Goal: Task Accomplishment & Management: Use online tool/utility

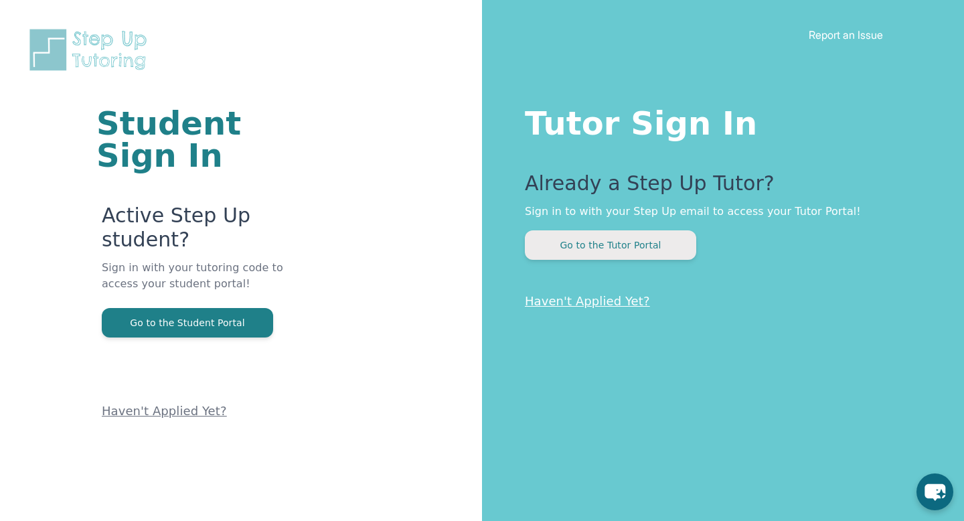
click at [631, 239] on button "Go to the Tutor Portal" at bounding box center [610, 244] width 171 height 29
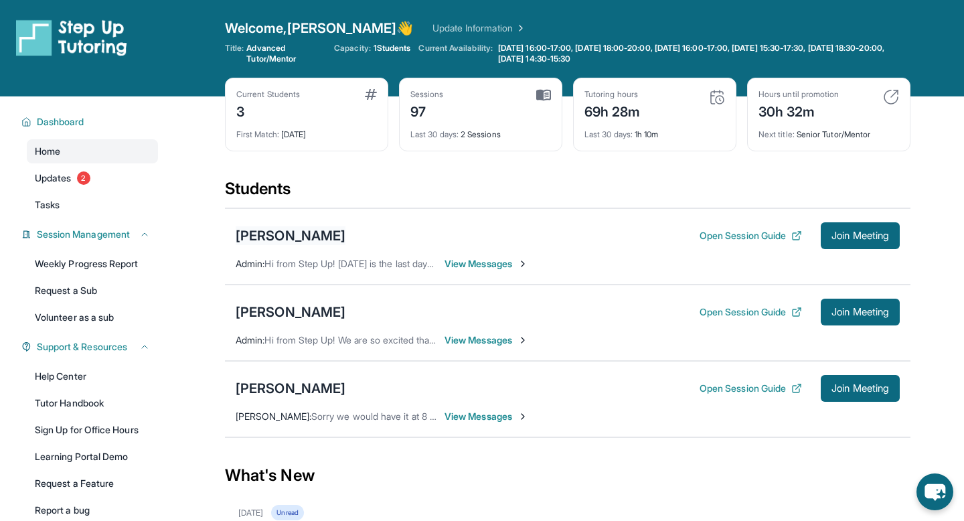
click at [287, 240] on div "[PERSON_NAME]" at bounding box center [291, 235] width 110 height 19
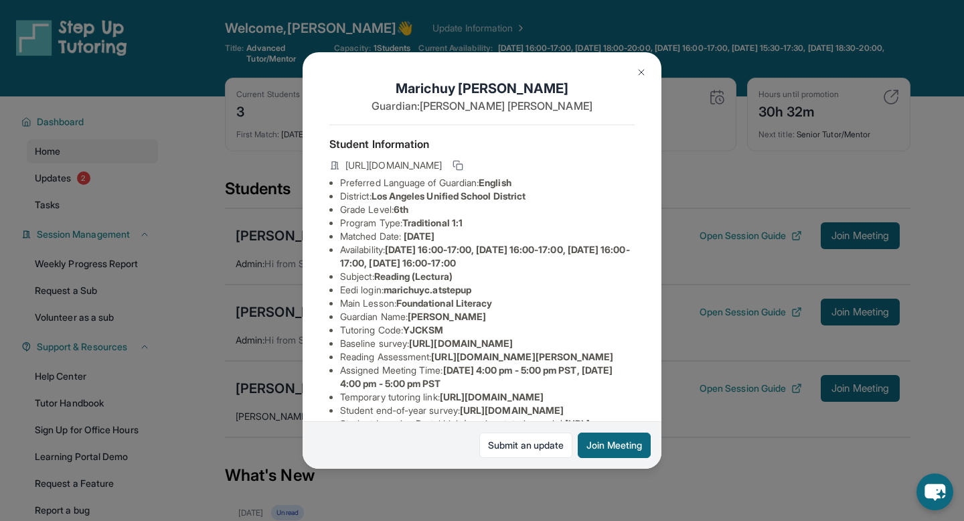
click at [642, 73] on img at bounding box center [641, 72] width 11 height 11
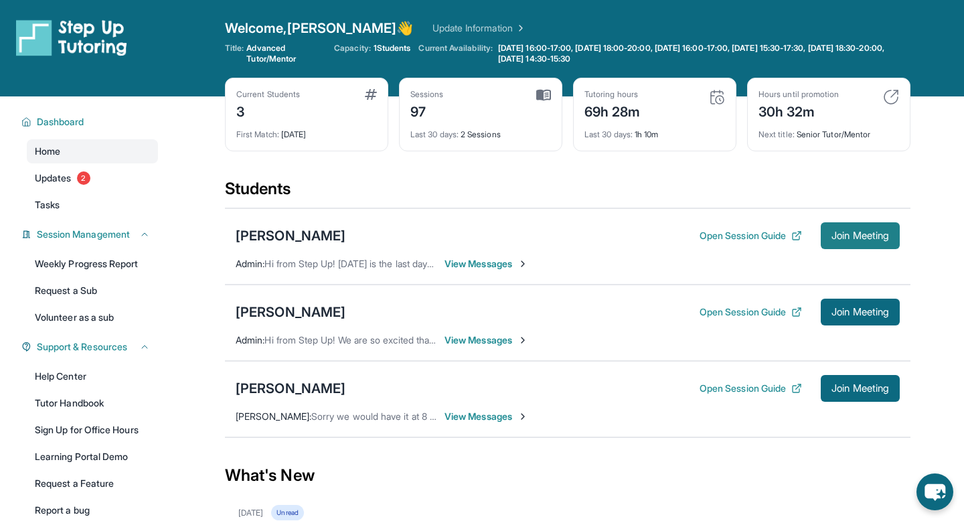
click at [850, 233] on span "Join Meeting" at bounding box center [860, 236] width 58 height 8
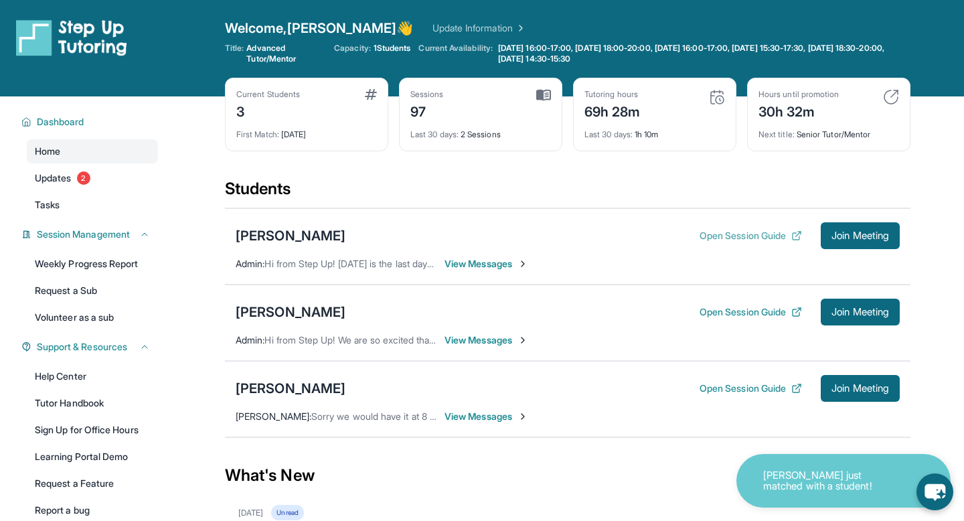
click at [707, 235] on button "Open Session Guide" at bounding box center [750, 235] width 102 height 13
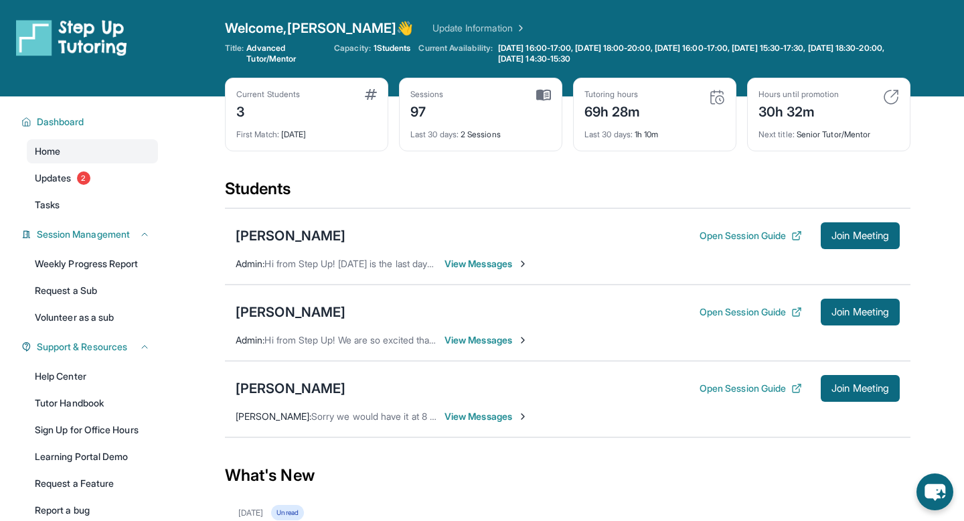
click at [493, 274] on div "[PERSON_NAME] Open Session Guide Join Meeting Admin : Hi from Step Up! [DATE] i…" at bounding box center [567, 246] width 685 height 76
click at [493, 272] on div "[PERSON_NAME] Open Session Guide Join Meeting Admin : Hi from Step Up! [DATE] i…" at bounding box center [567, 246] width 685 height 76
click at [493, 271] on div "[PERSON_NAME] Open Session Guide Join Meeting Admin : Hi from Step Up! [DATE] i…" at bounding box center [567, 246] width 685 height 76
click at [493, 266] on span "View Messages" at bounding box center [486, 263] width 84 height 13
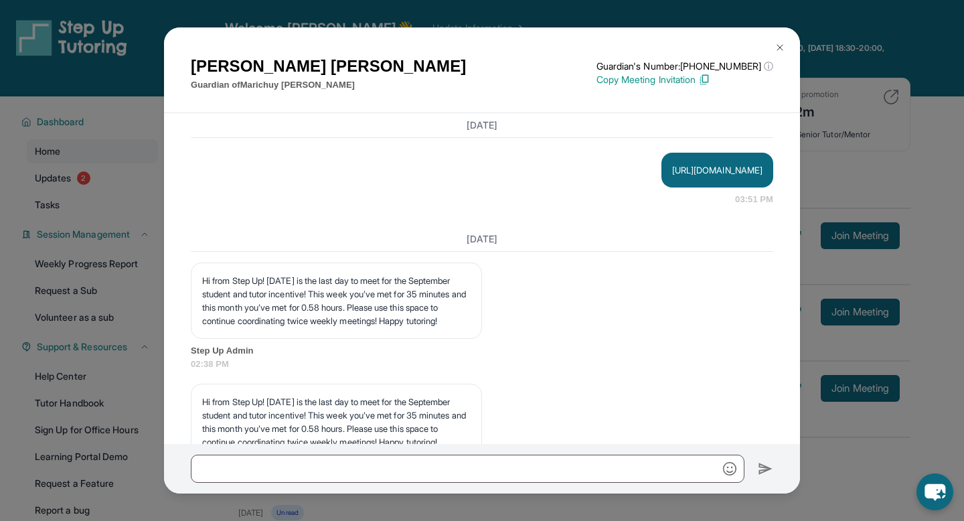
scroll to position [1841, 0]
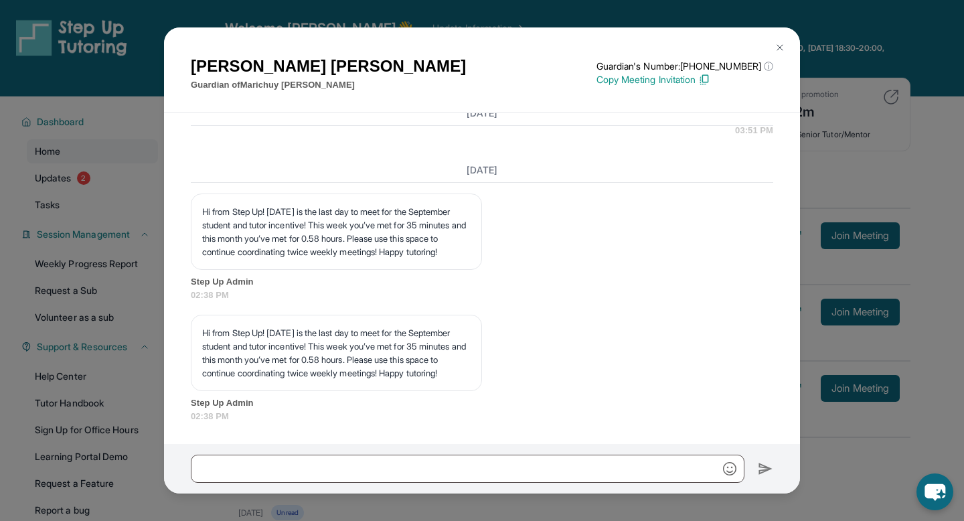
click at [781, 48] on img at bounding box center [779, 47] width 11 height 11
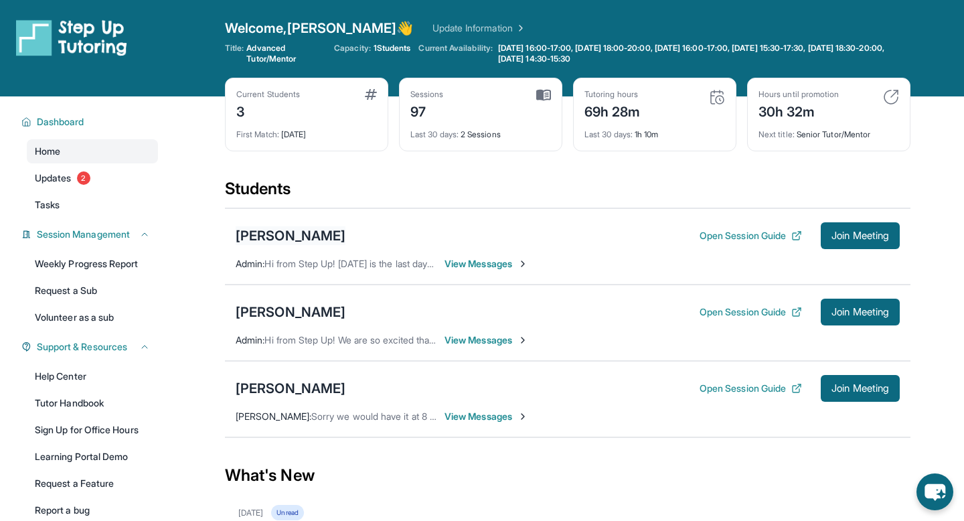
click at [285, 236] on div "[PERSON_NAME]" at bounding box center [291, 235] width 110 height 19
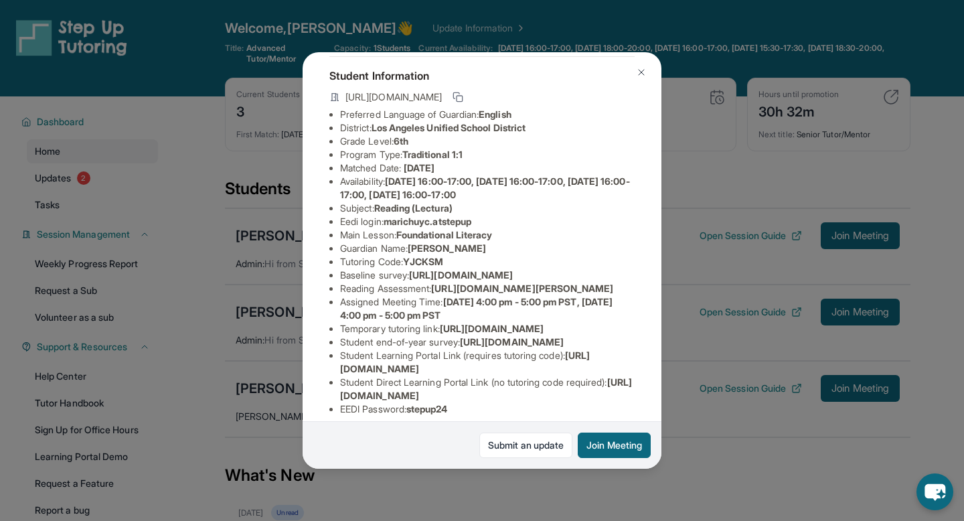
scroll to position [53, 0]
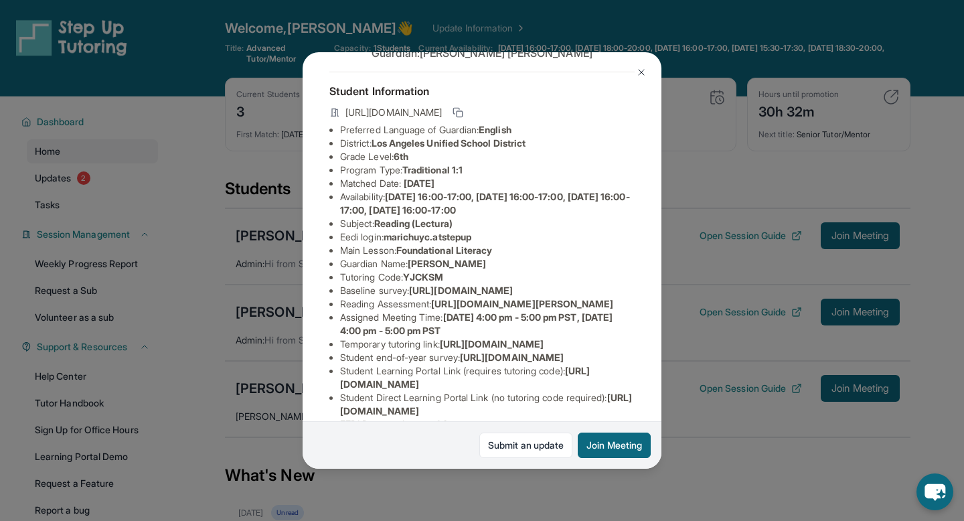
click at [638, 76] on img at bounding box center [641, 72] width 11 height 11
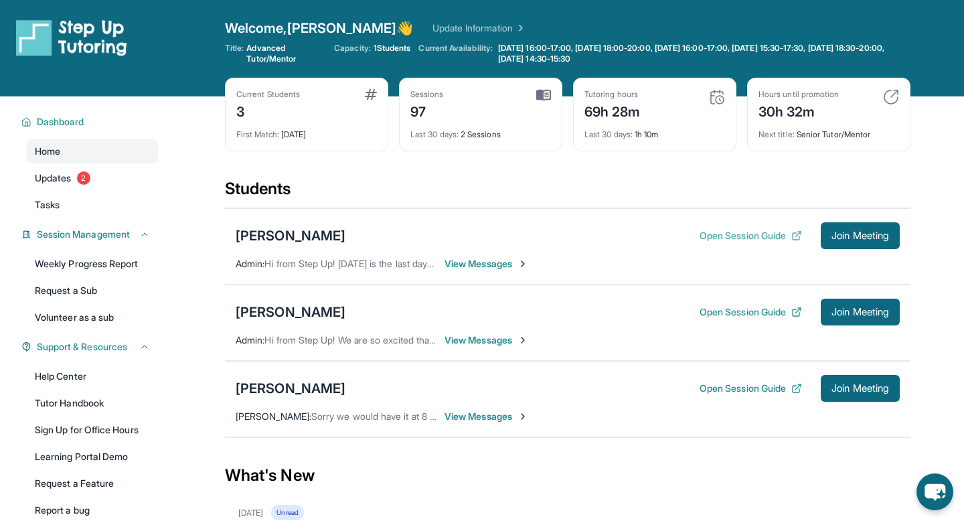
click at [723, 241] on button "Open Session Guide" at bounding box center [750, 235] width 102 height 13
click at [252, 238] on div "[PERSON_NAME]" at bounding box center [291, 235] width 110 height 19
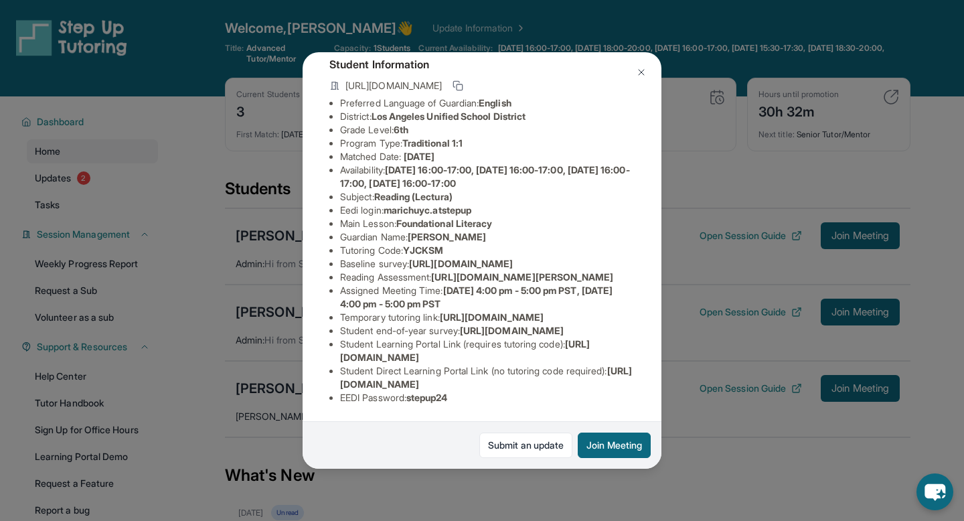
scroll to position [104, 0]
click at [637, 70] on img at bounding box center [641, 72] width 11 height 11
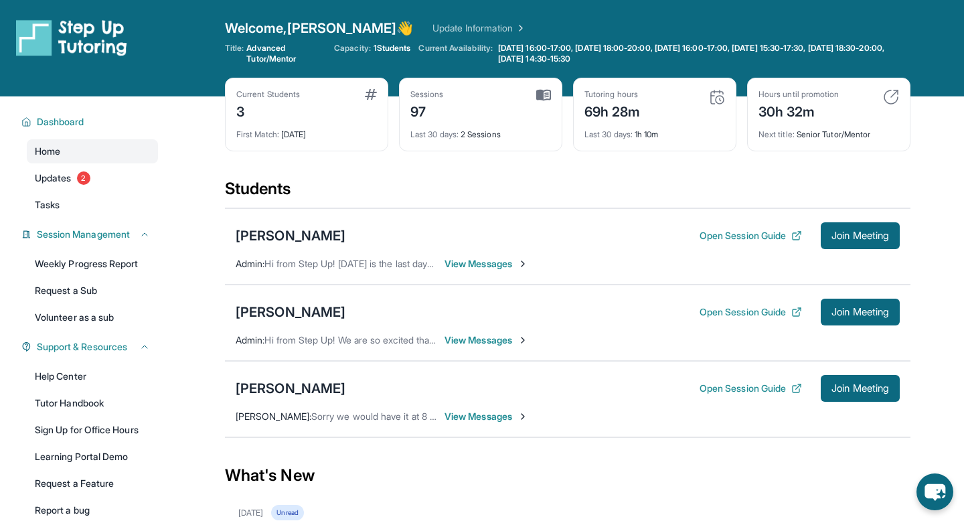
click at [797, 35] on div "Welcome, [PERSON_NAME] 👋 Update Information" at bounding box center [567, 28] width 685 height 19
click at [734, 386] on button "Open Session Guide" at bounding box center [750, 387] width 102 height 13
click at [841, 379] on button "Join Meeting" at bounding box center [860, 388] width 79 height 27
